Goal: Task Accomplishment & Management: Manage account settings

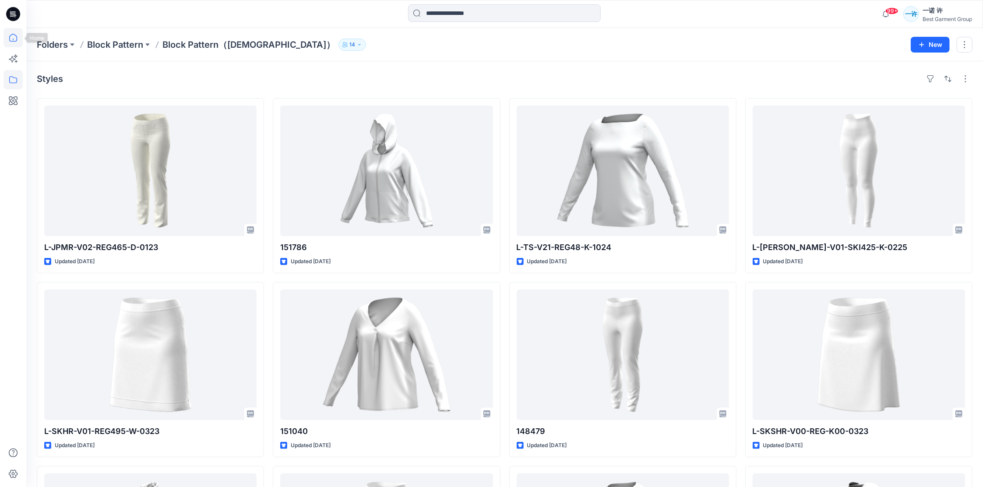
click at [7, 33] on icon at bounding box center [13, 37] width 19 height 19
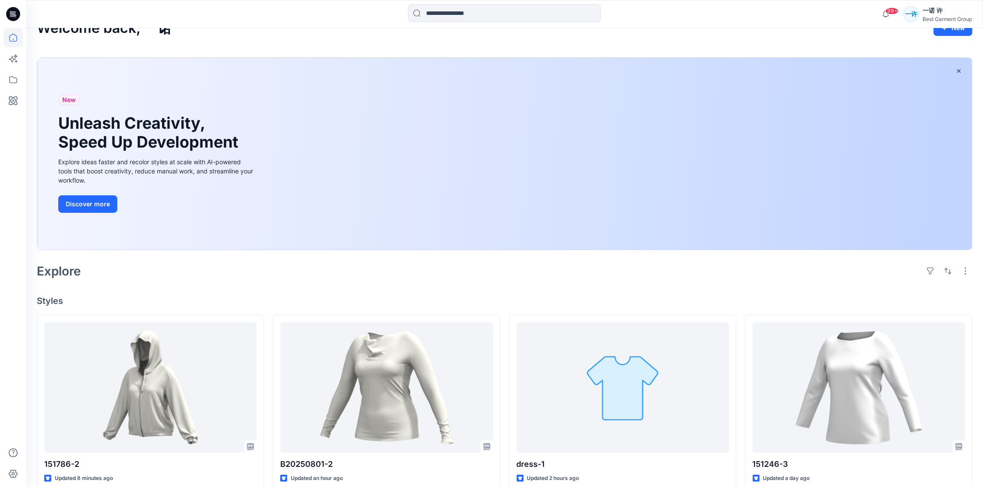
scroll to position [58, 0]
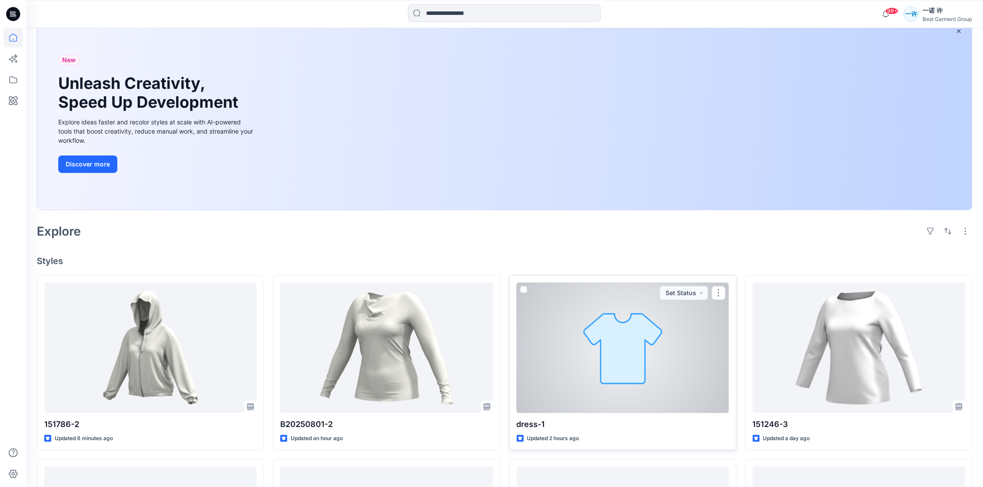
click at [657, 363] on div at bounding box center [623, 347] width 212 height 130
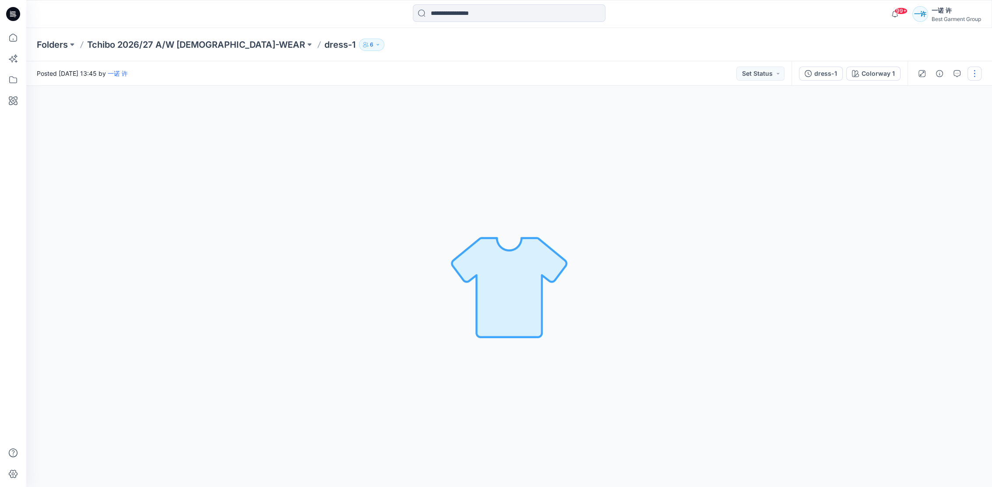
click at [972, 77] on button "button" at bounding box center [975, 74] width 14 height 14
click at [942, 117] on button "Edit" at bounding box center [937, 118] width 81 height 16
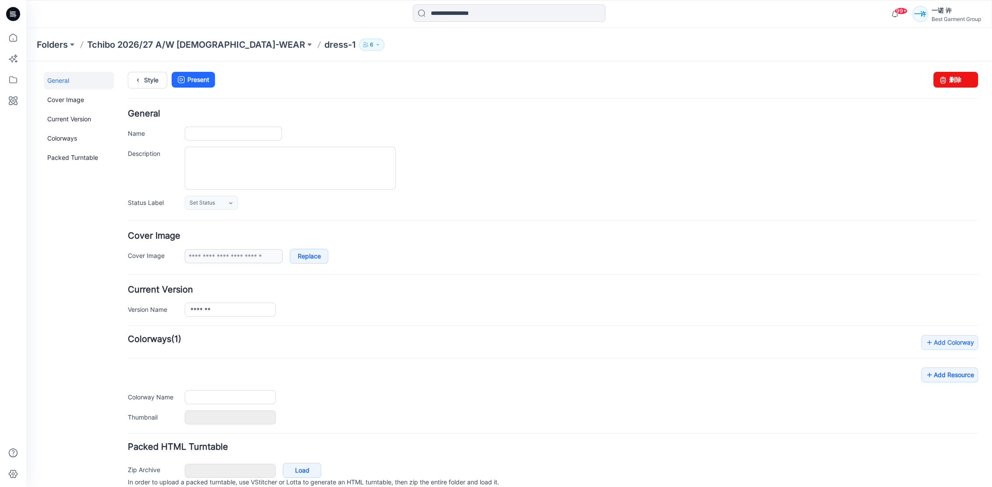
type input "*******"
type input "**********"
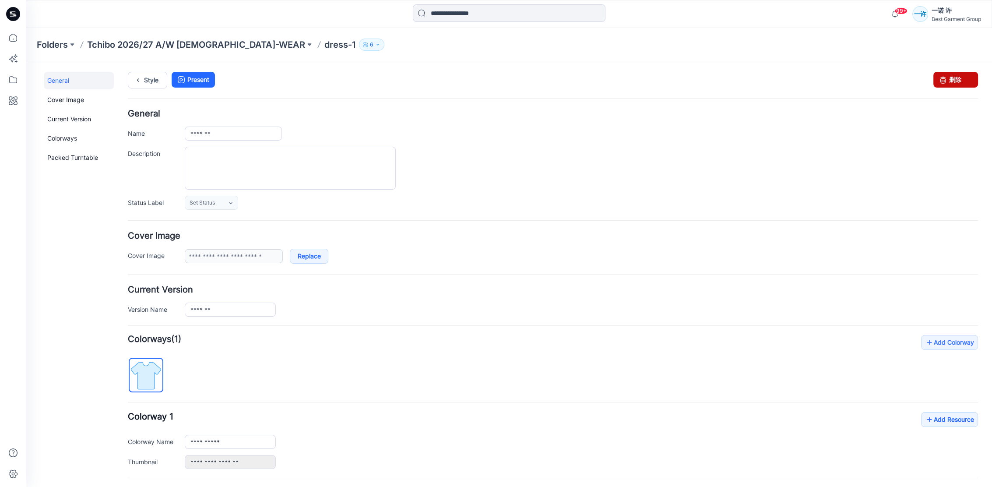
click at [946, 79] on link "删除" at bounding box center [955, 80] width 45 height 16
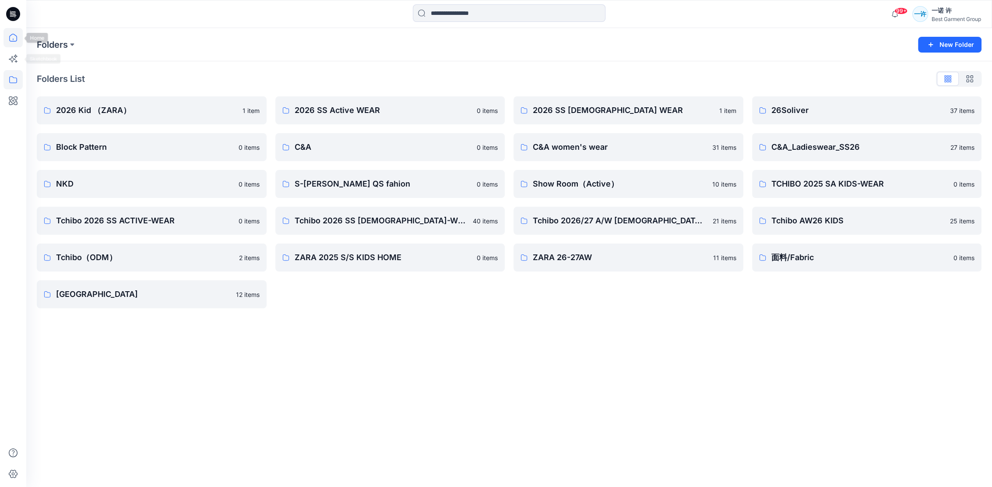
click at [7, 42] on icon at bounding box center [13, 37] width 19 height 19
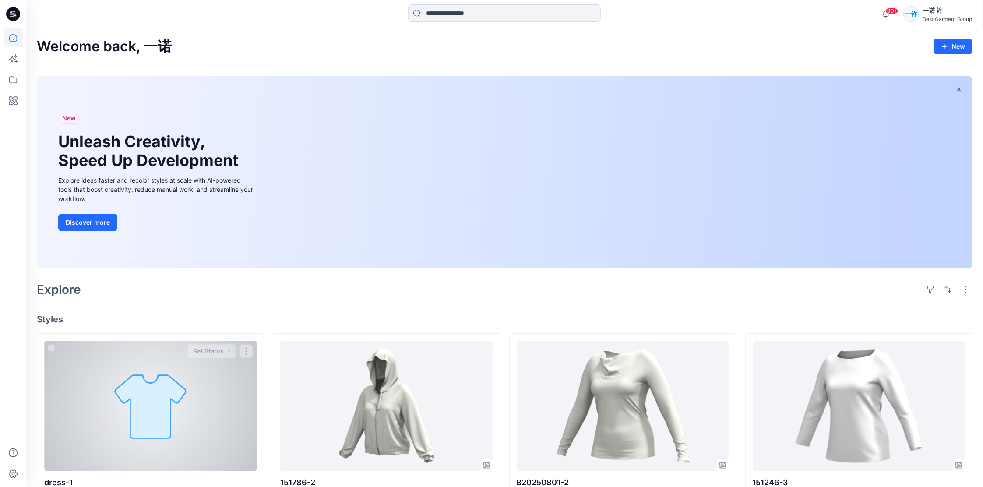
scroll to position [58, 0]
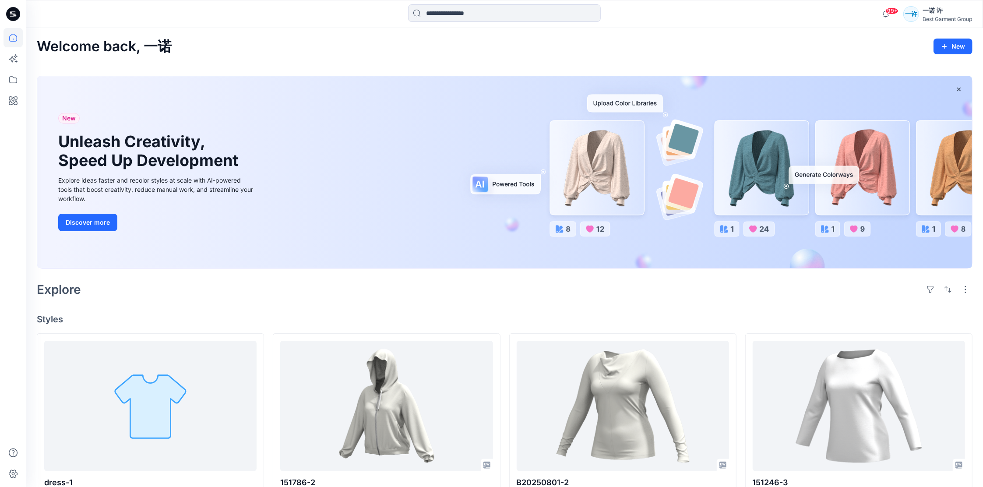
click at [721, 308] on div "Welcome back, 一诺 New New Unleash Creativity, Speed Up Development Explore ideas…" at bounding box center [504, 473] width 957 height 890
click at [457, 286] on div "Explore" at bounding box center [505, 289] width 936 height 21
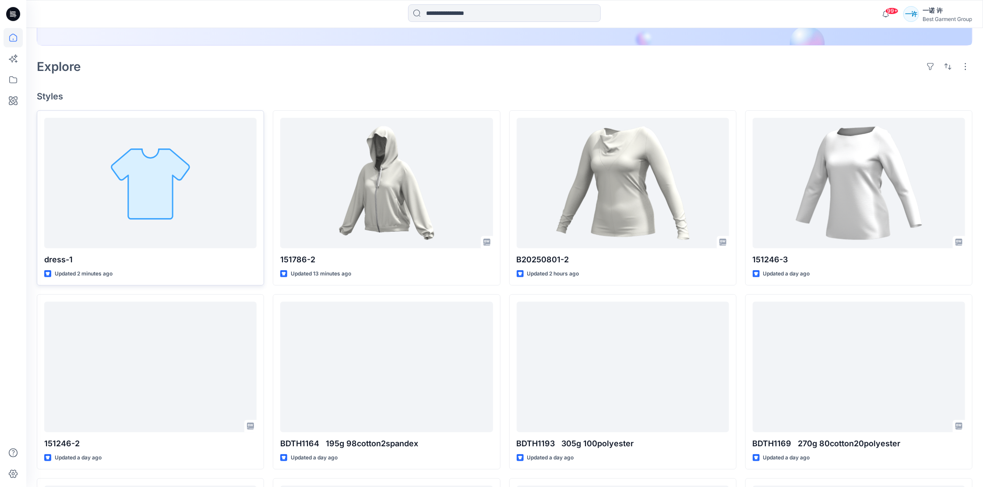
scroll to position [233, 0]
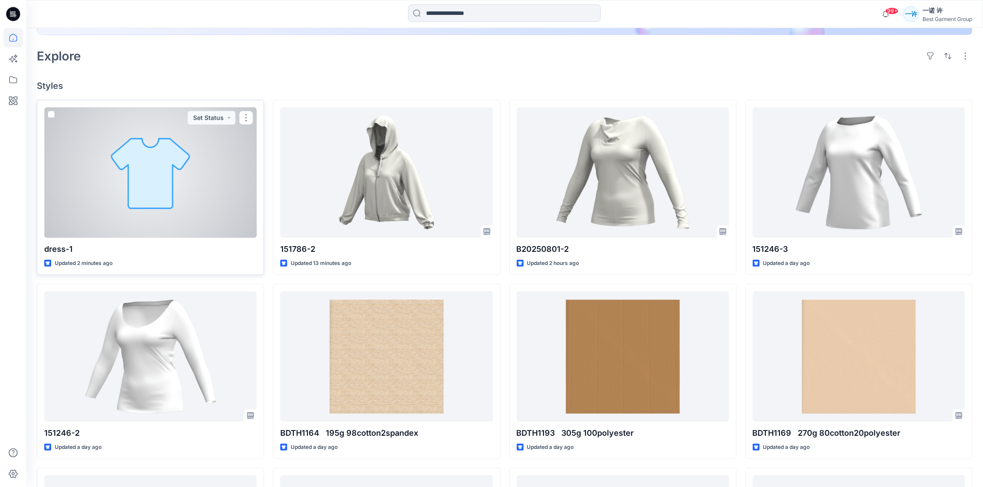
click at [176, 187] on div at bounding box center [150, 172] width 212 height 130
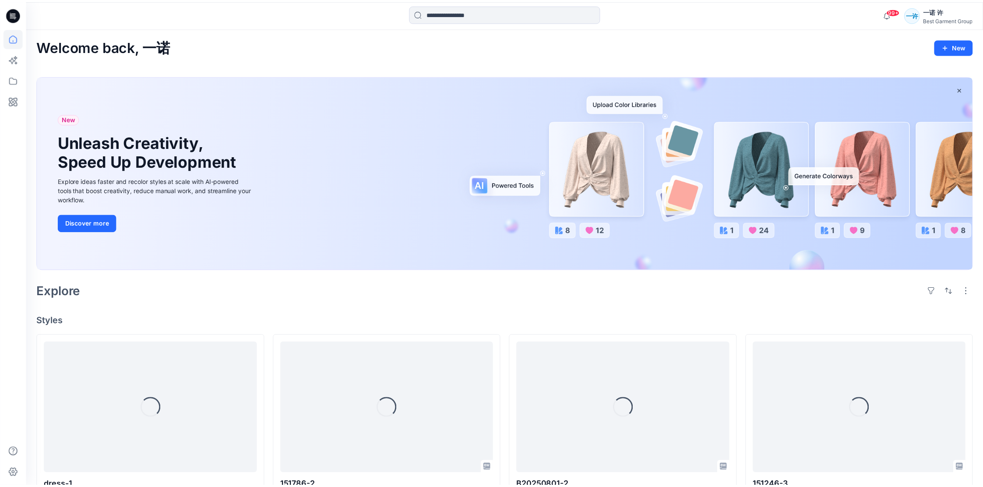
scroll to position [233, 0]
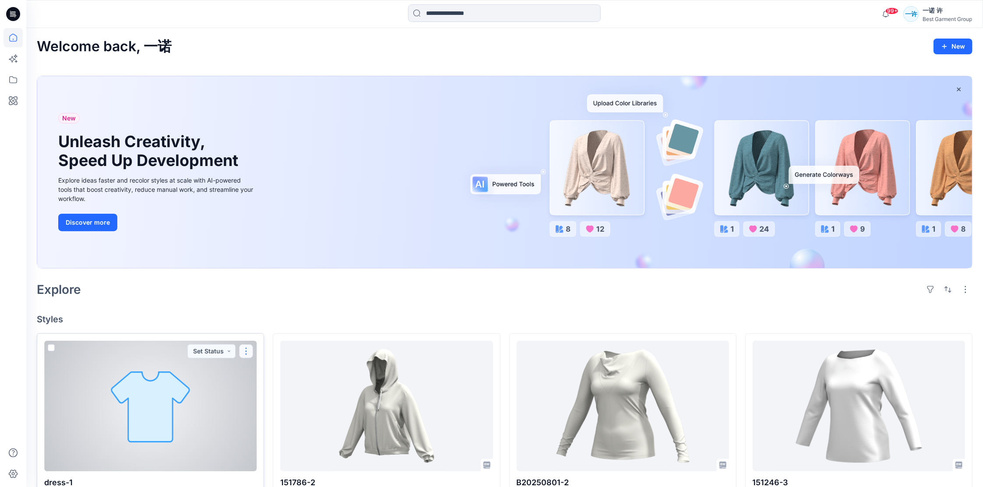
click at [243, 352] on button "button" at bounding box center [246, 351] width 14 height 14
click at [265, 371] on p "Edit" at bounding box center [262, 371] width 11 height 9
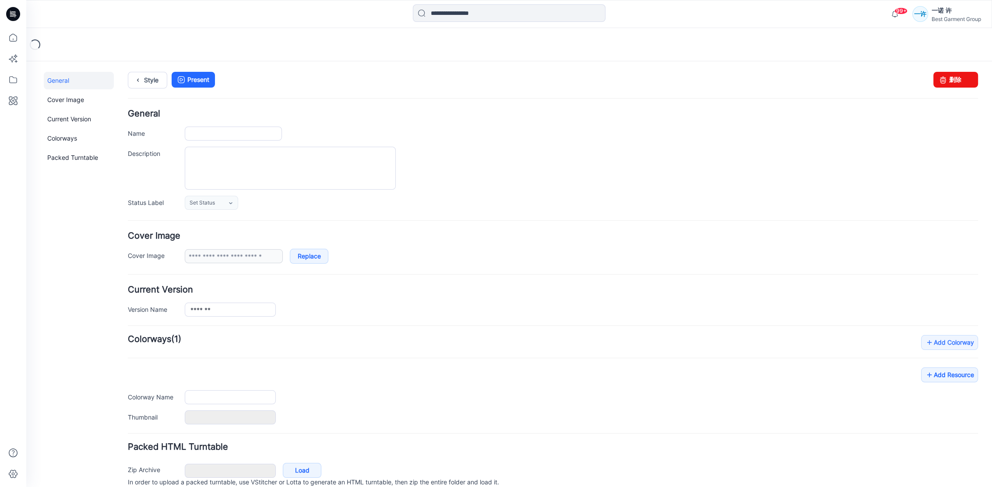
type input "*******"
type input "**********"
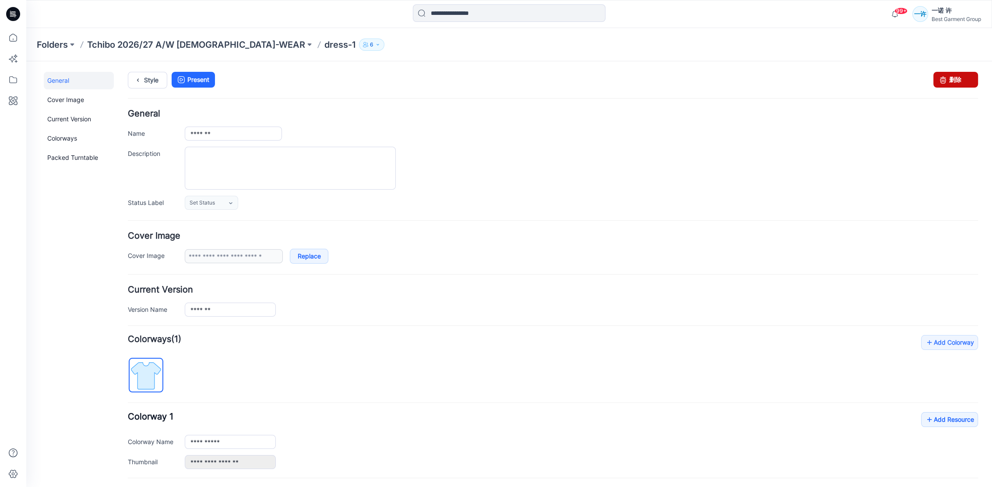
click at [939, 79] on icon at bounding box center [943, 80] width 12 height 16
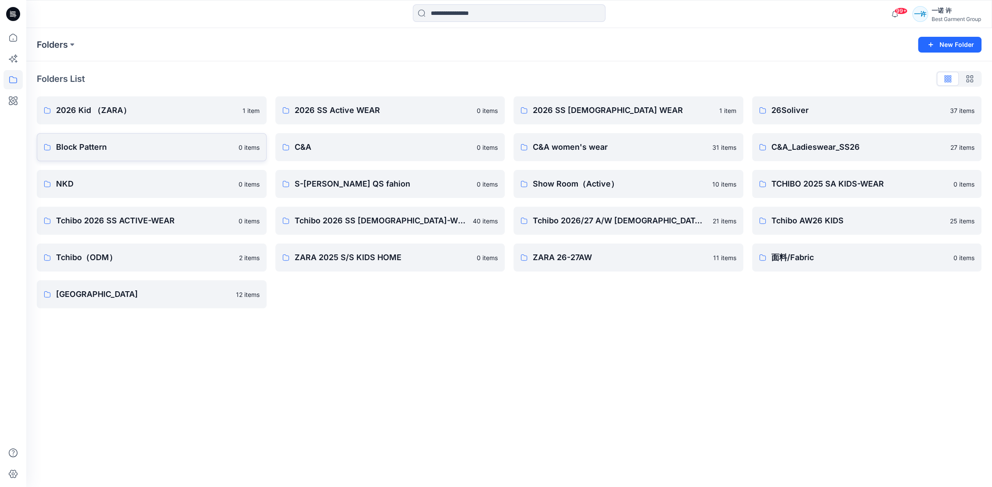
click at [106, 154] on link "Block Pattern 0 items" at bounding box center [152, 147] width 230 height 28
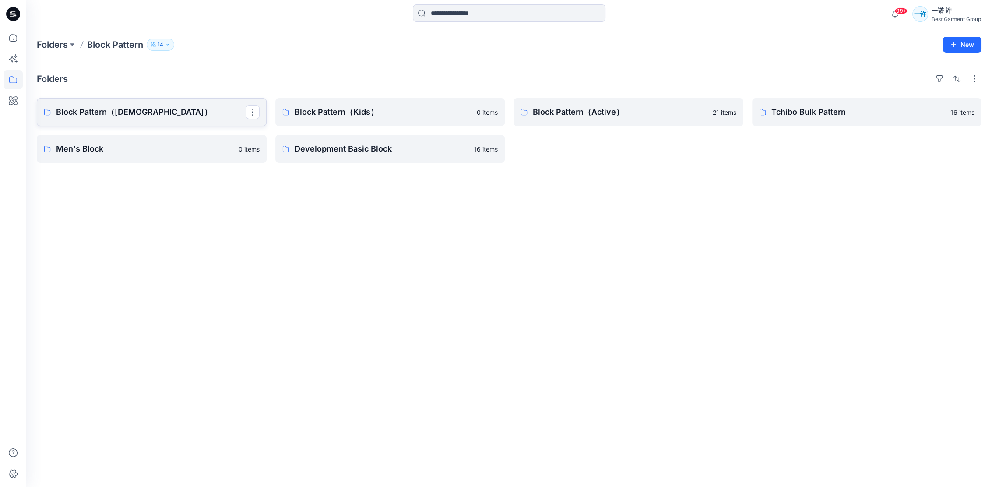
click at [180, 111] on p "Block Pattern（Ladies）" at bounding box center [151, 112] width 190 height 12
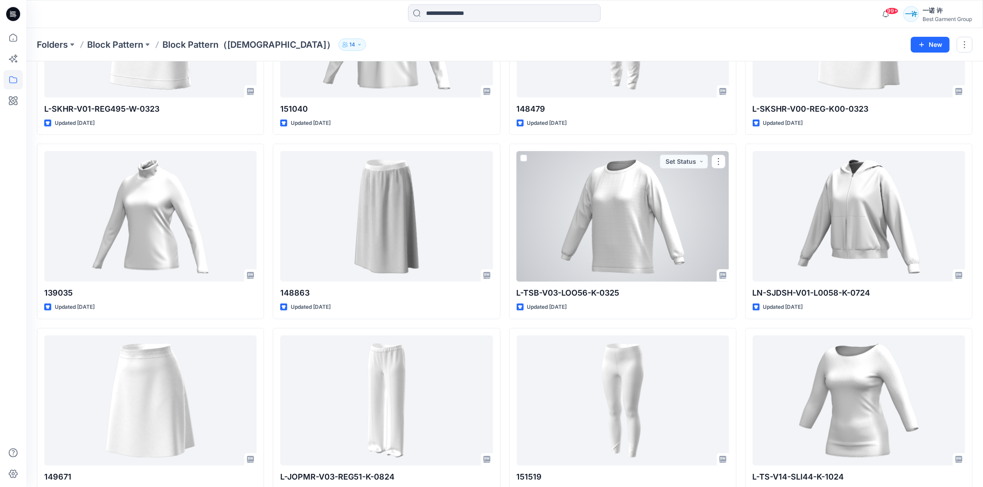
scroll to position [467, 0]
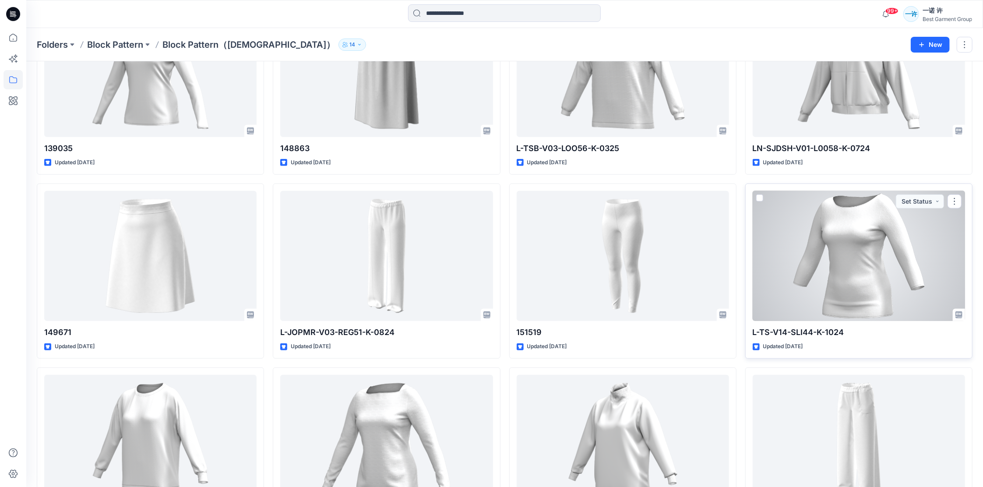
click at [837, 263] on div at bounding box center [859, 256] width 212 height 130
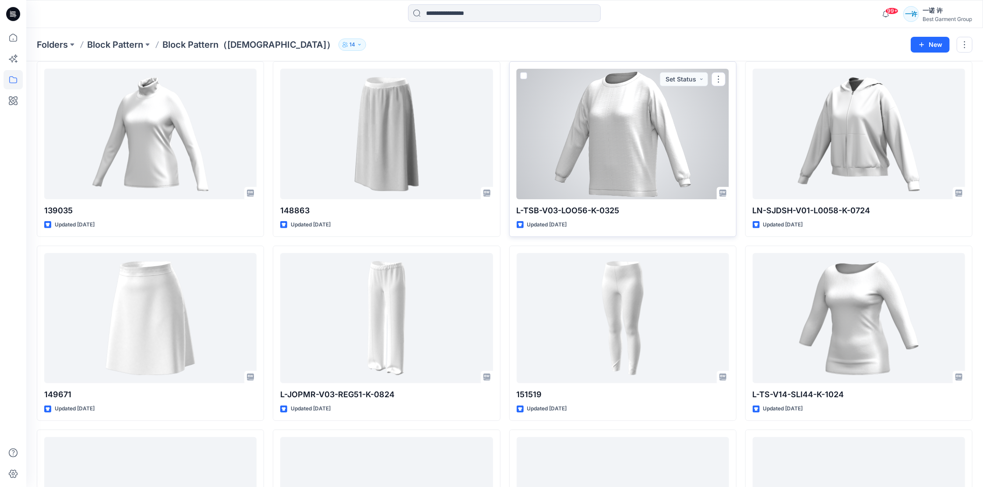
scroll to position [408, 0]
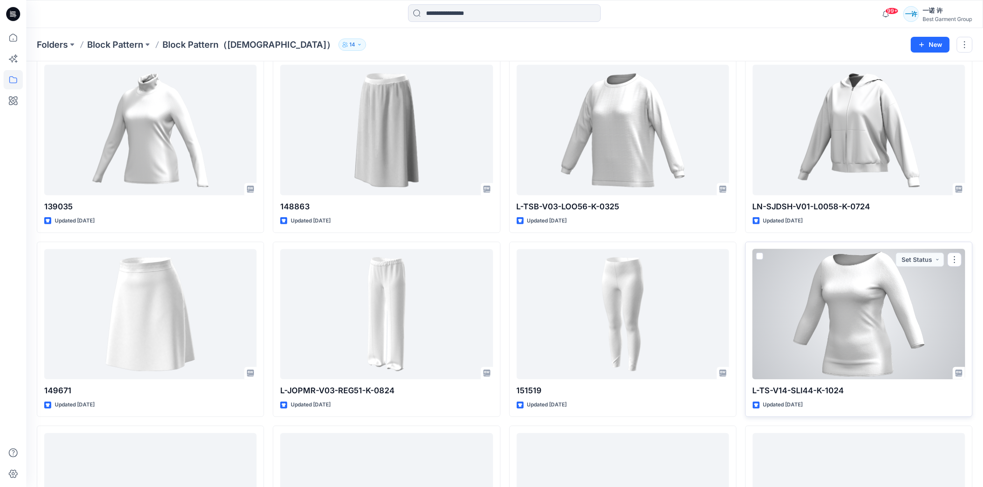
click at [826, 292] on div at bounding box center [859, 314] width 212 height 130
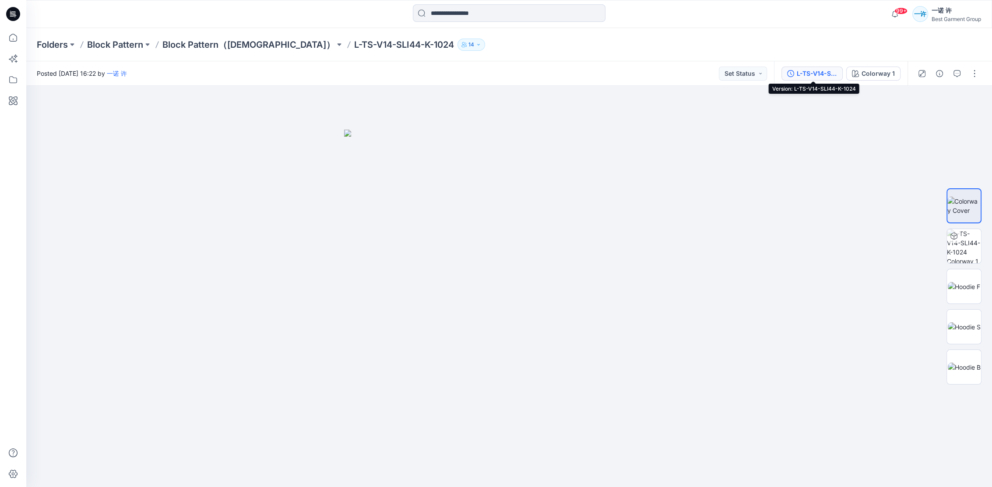
click at [816, 70] on div "L-TS-V14-SLI44-K-1024" at bounding box center [817, 74] width 40 height 10
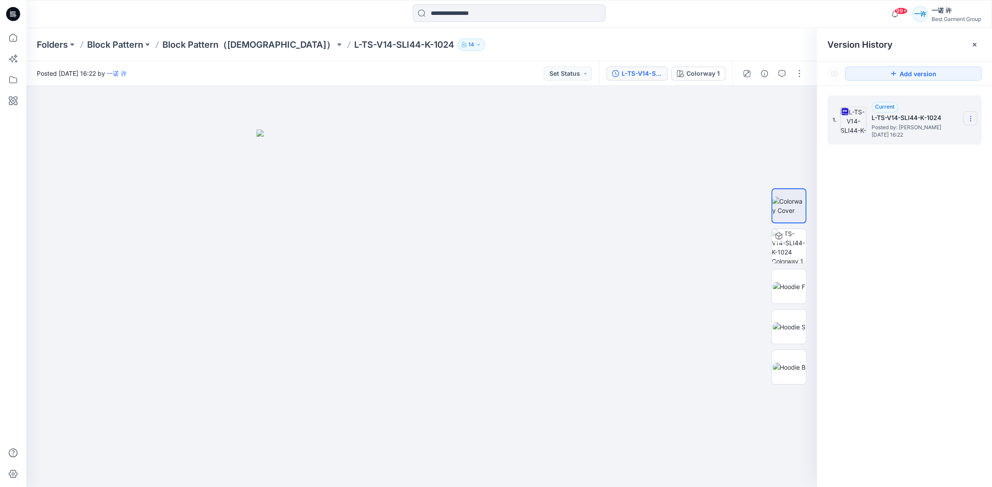
click at [970, 118] on icon at bounding box center [970, 118] width 7 height 7
click at [895, 225] on div "1. Current L-TS-V14-SLI44-K-1024 Posted by: 一诺 许 Wednesday, July 30, 2025 16:22" at bounding box center [904, 293] width 175 height 414
click at [11, 42] on icon at bounding box center [13, 37] width 19 height 19
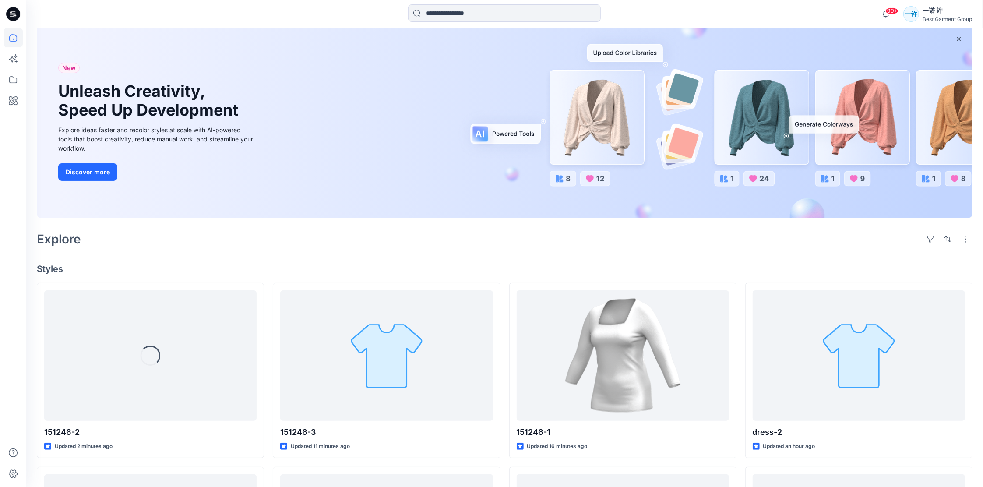
scroll to position [58, 0]
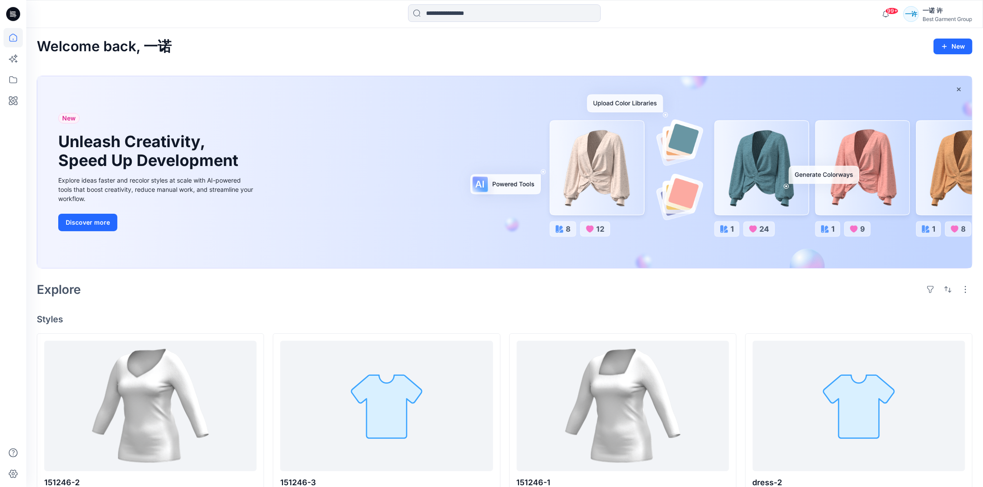
click at [727, 302] on div "Welcome back, 一诺 New New Unleash Creativity, Speed Up Development Explore ideas…" at bounding box center [504, 473] width 957 height 890
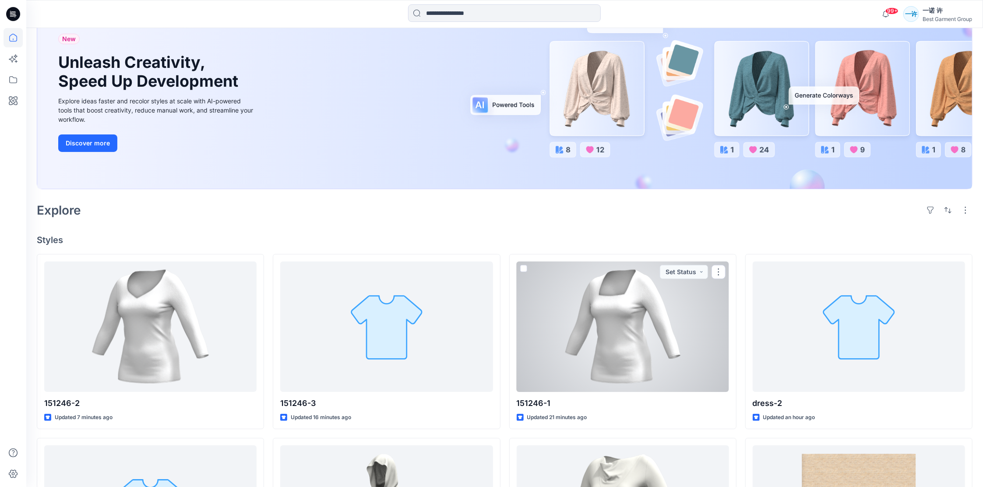
scroll to position [58, 0]
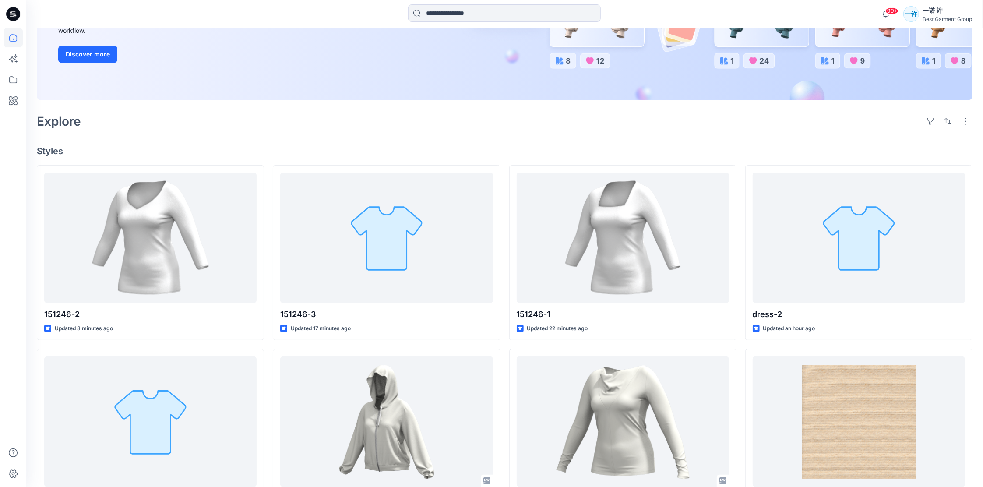
scroll to position [140, 0]
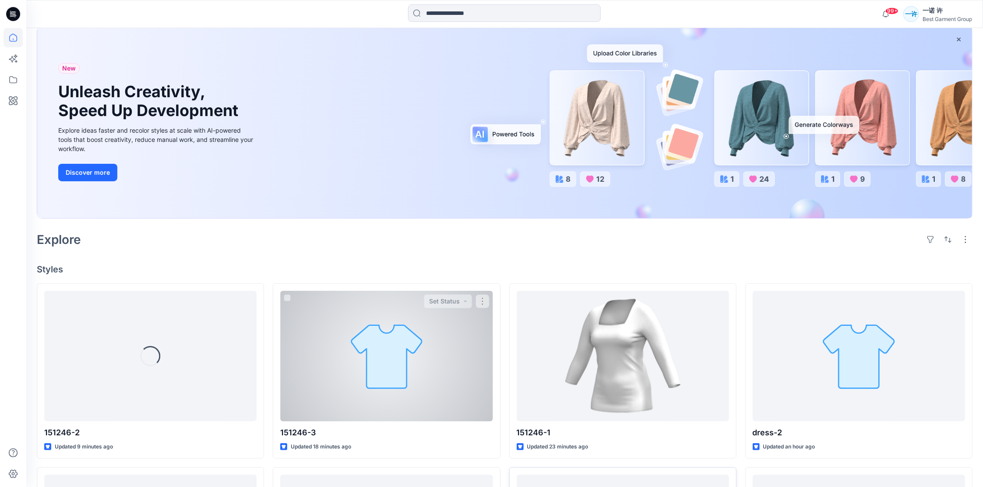
scroll to position [58, 0]
